Goal: Task Accomplishment & Management: Manage account settings

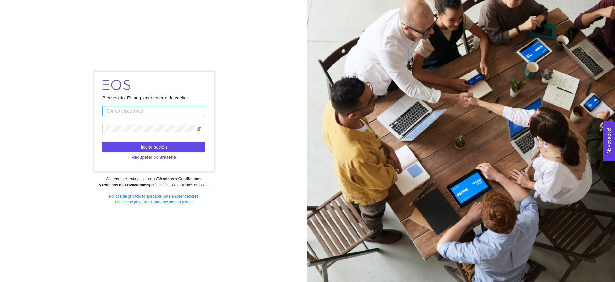
click at [164, 110] on input "text" at bounding box center [153, 111] width 102 height 10
type input "[EMAIL_ADDRESS][DOMAIN_NAME]"
click at [159, 146] on span "Iniciar sesión" at bounding box center [154, 146] width 26 height 7
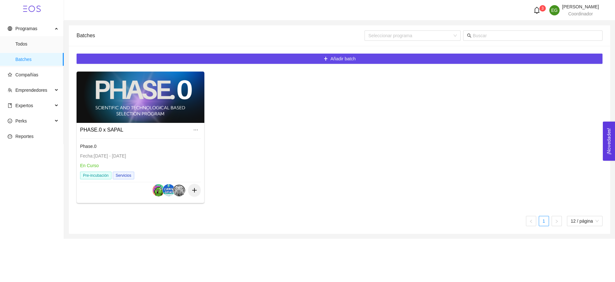
click at [186, 159] on div "Fecha: 01/01/2024 - 31/12/2025" at bounding box center [140, 155] width 121 height 7
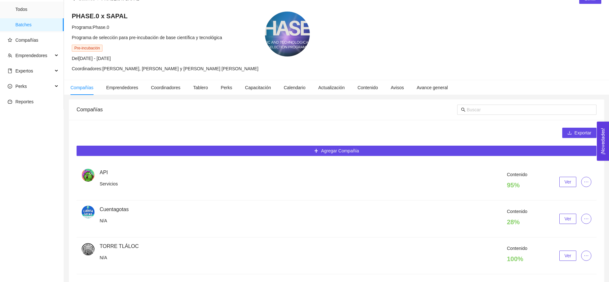
scroll to position [57, 0]
